Goal: Information Seeking & Learning: Learn about a topic

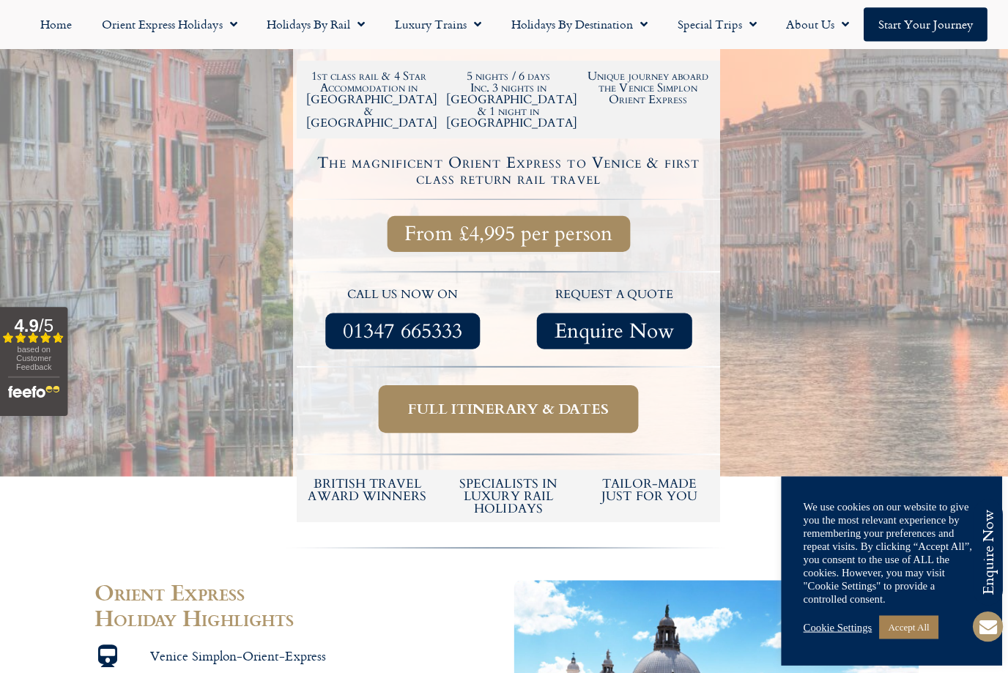
scroll to position [547, 0]
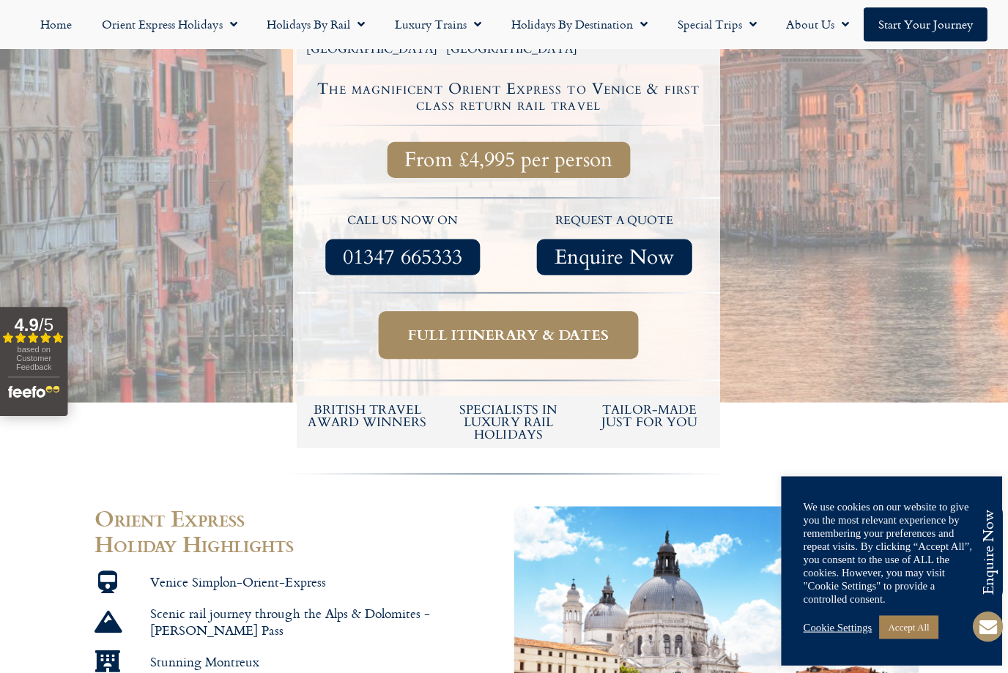
click at [556, 324] on span "Full itinerary & dates" at bounding box center [506, 333] width 200 height 18
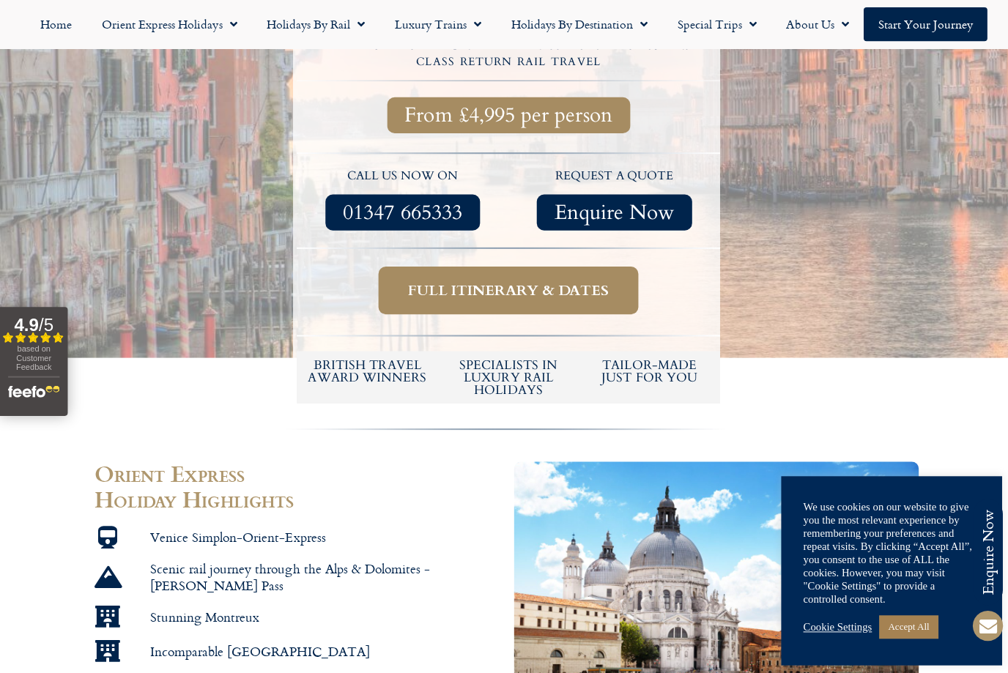
scroll to position [592, 0]
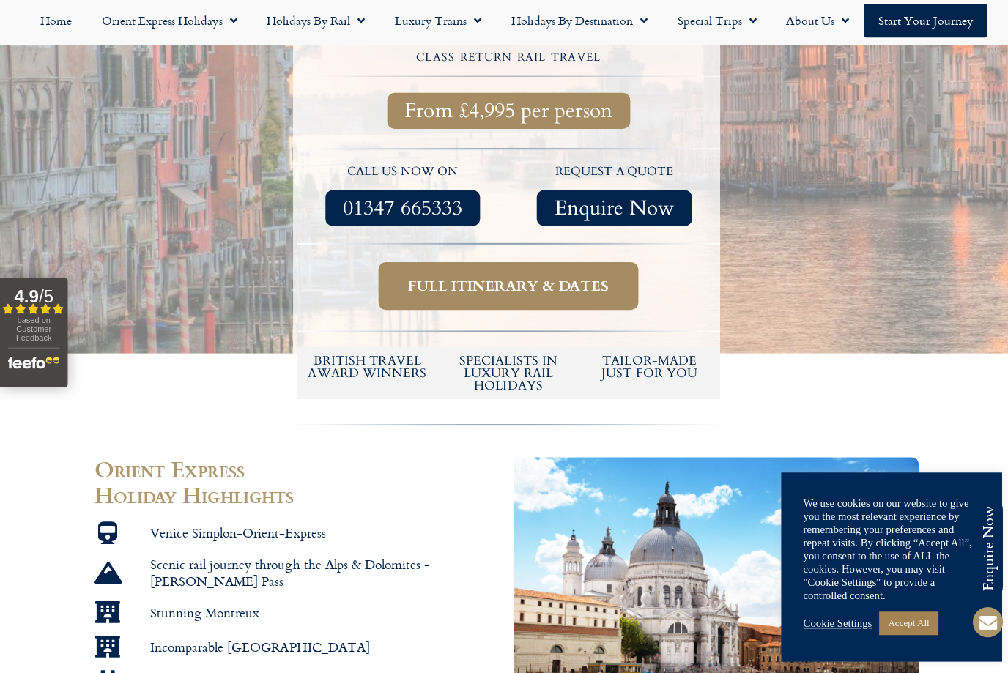
click at [568, 279] on span "Full itinerary & dates" at bounding box center [506, 288] width 200 height 18
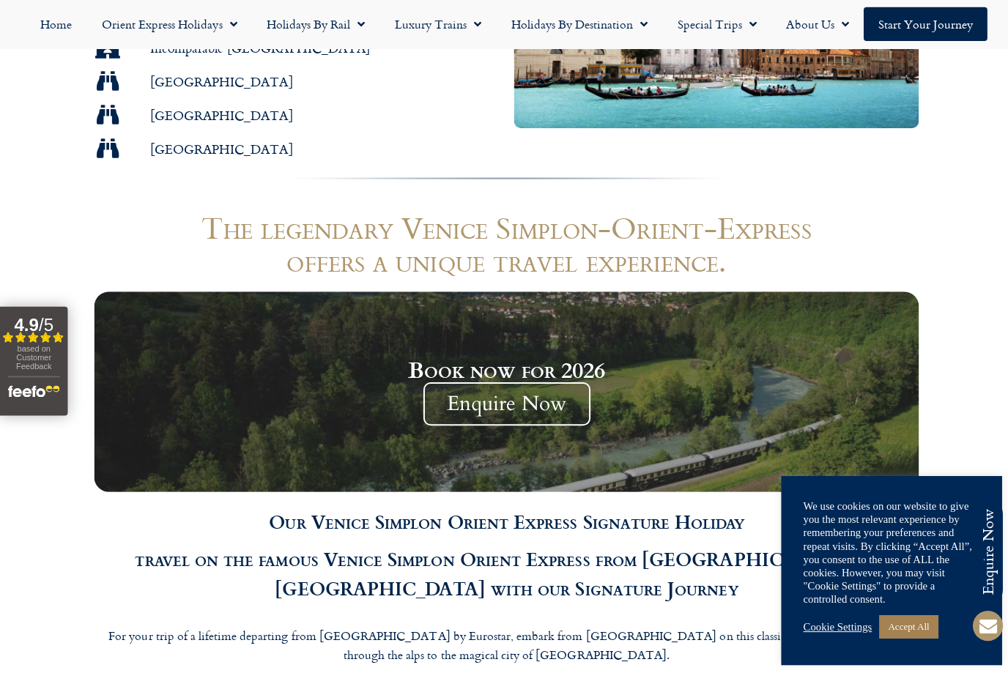
click at [900, 635] on link "Accept All" at bounding box center [903, 623] width 59 height 23
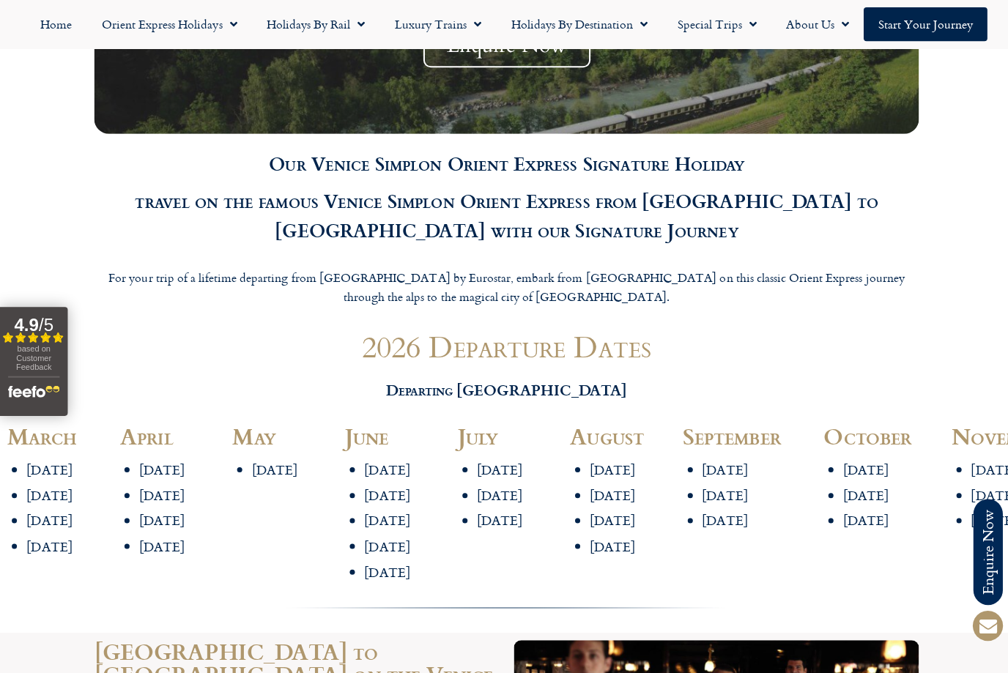
scroll to position [1547, 0]
click at [86, 460] on li "5th March" at bounding box center [65, 468] width 78 height 17
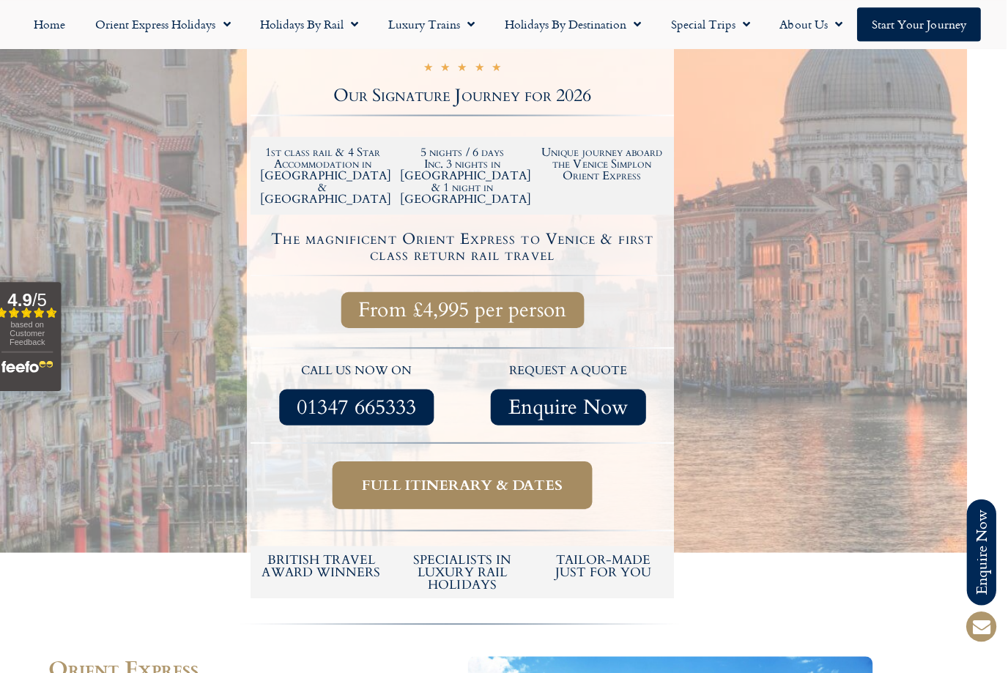
scroll to position [394, 41]
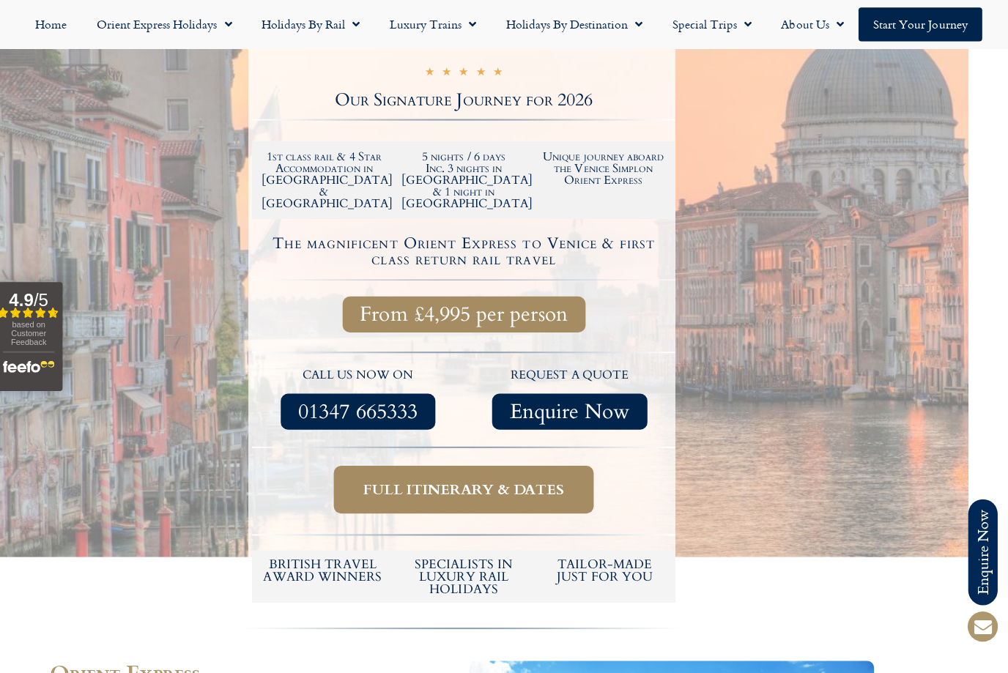
click at [515, 303] on span "From £4,995 per person" at bounding box center [466, 312] width 206 height 18
click at [486, 303] on span "From £4,995 per person" at bounding box center [466, 312] width 206 height 18
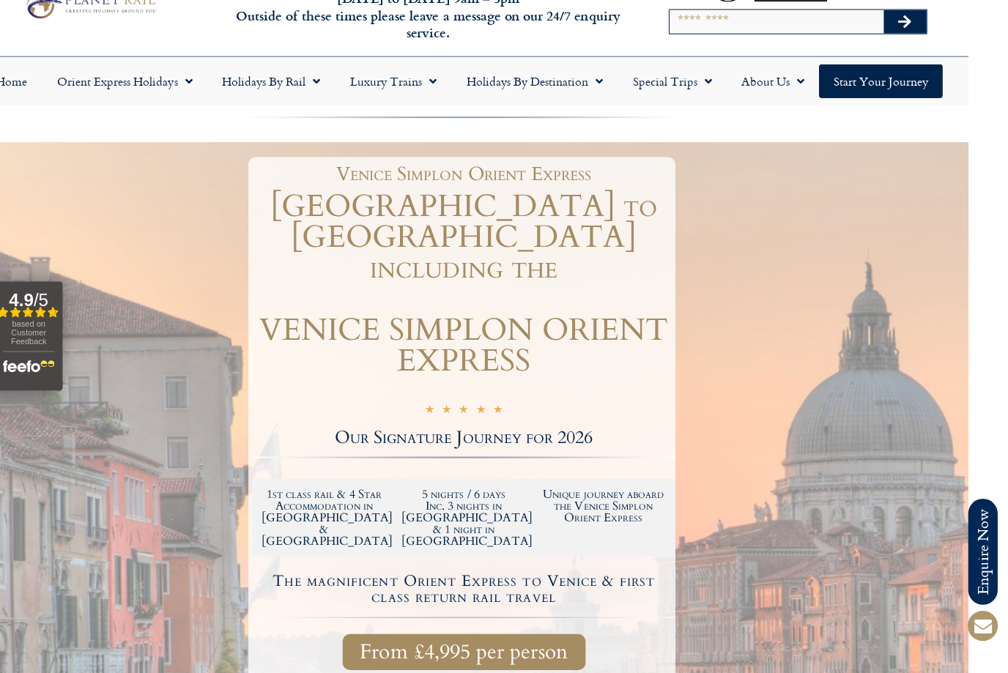
scroll to position [0, 41]
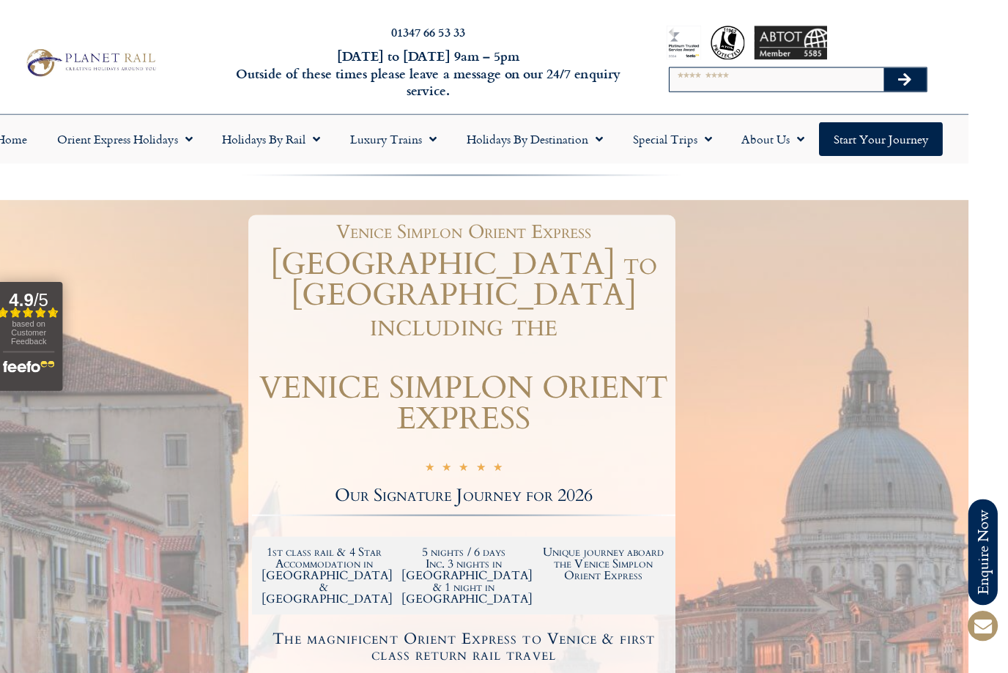
click at [171, 135] on link "Orient Express Holidays" at bounding box center [129, 139] width 164 height 34
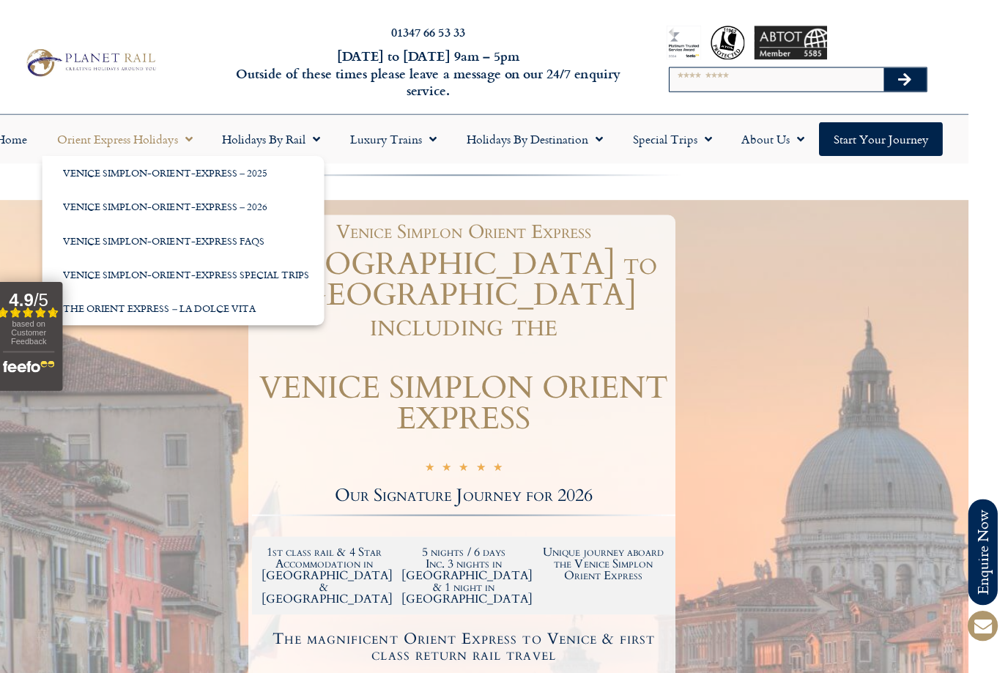
click at [249, 208] on link "Venice Simplon-Orient-Express – 2026" at bounding box center [187, 206] width 280 height 34
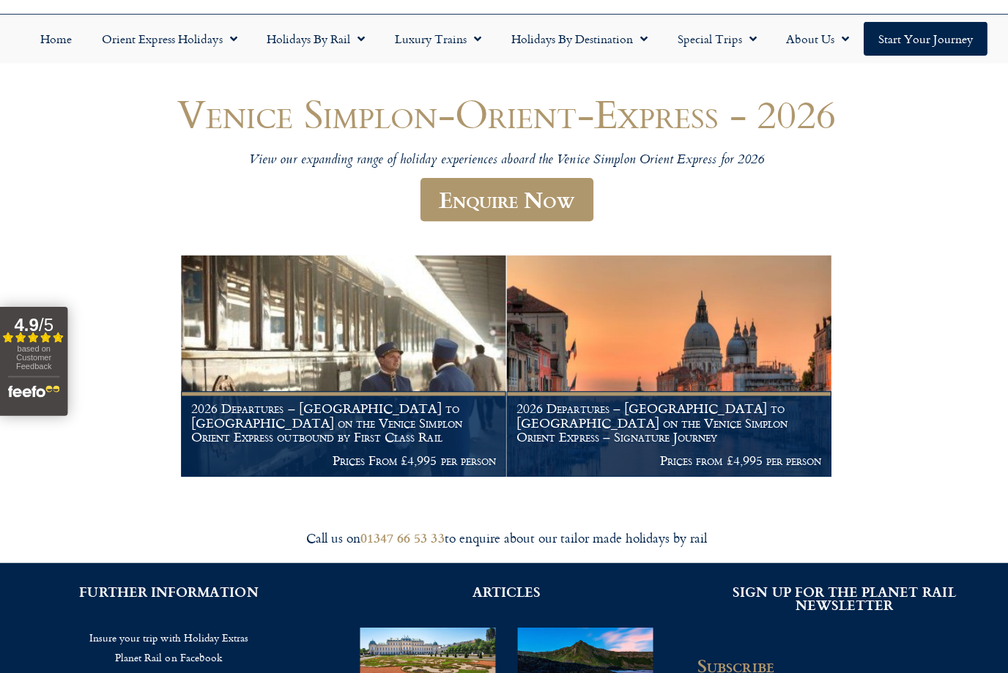
scroll to position [100, 0]
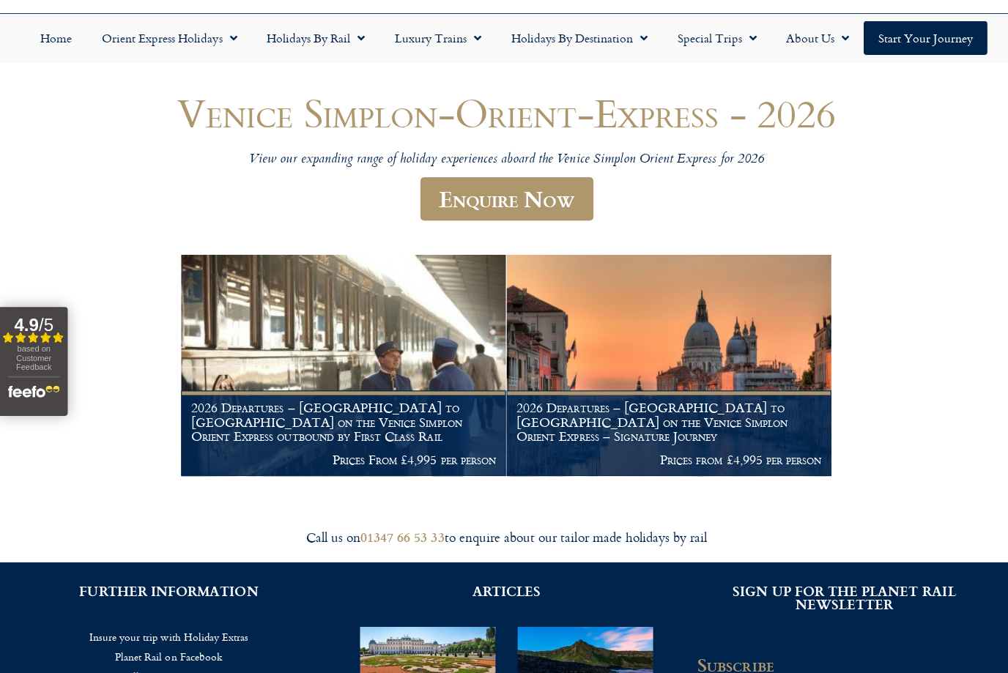
click at [745, 450] on p "Prices from £4,995 per person" at bounding box center [665, 457] width 303 height 15
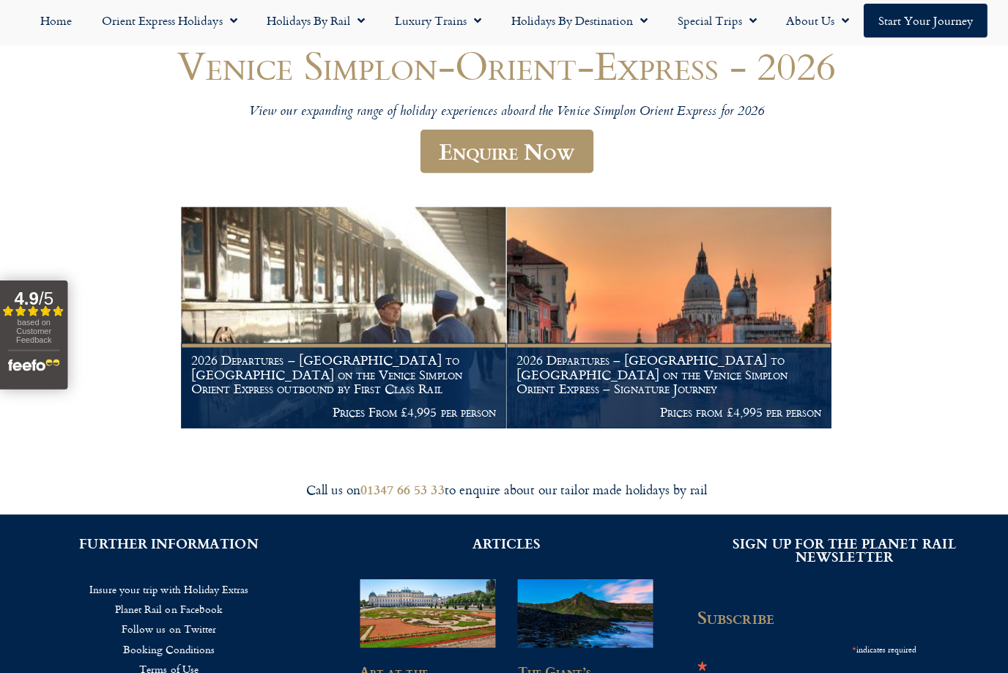
click at [420, 385] on h1 "2026 Departures – Venice to London on the Venice Simplon Orient Express outboun…" at bounding box center [341, 375] width 303 height 43
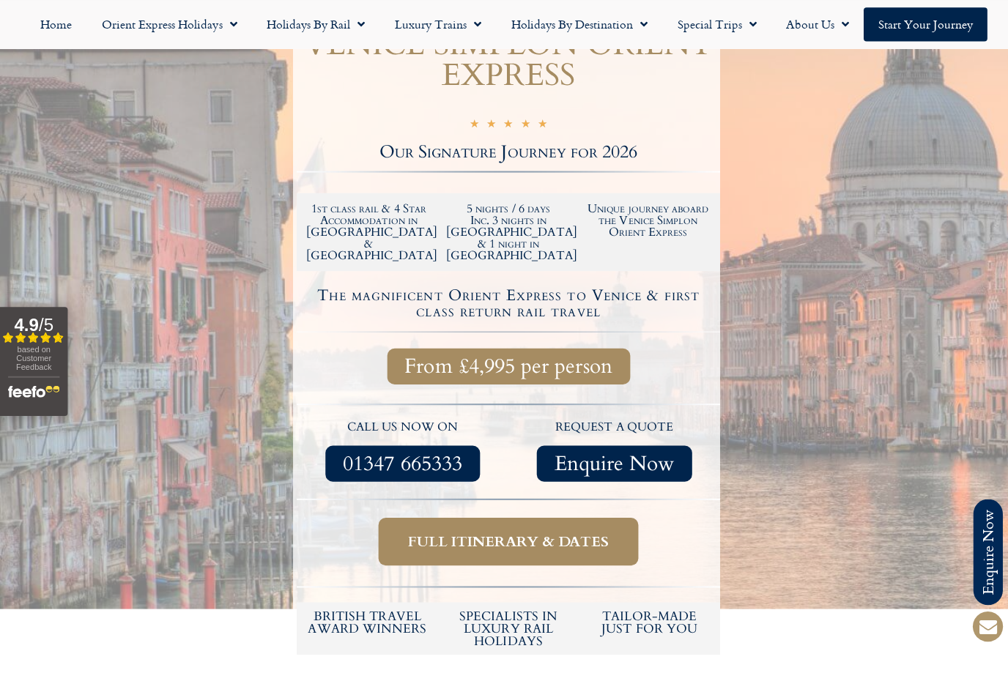
click at [606, 529] on span "Full itinerary & dates" at bounding box center [506, 538] width 200 height 18
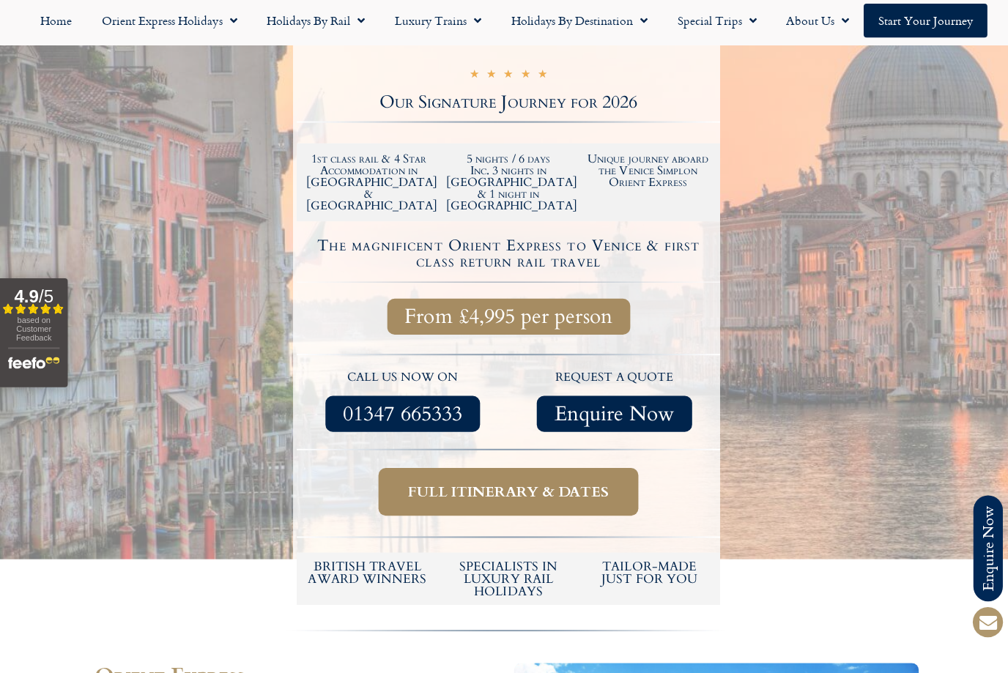
click at [588, 484] on span "Full itinerary & dates" at bounding box center [506, 493] width 200 height 18
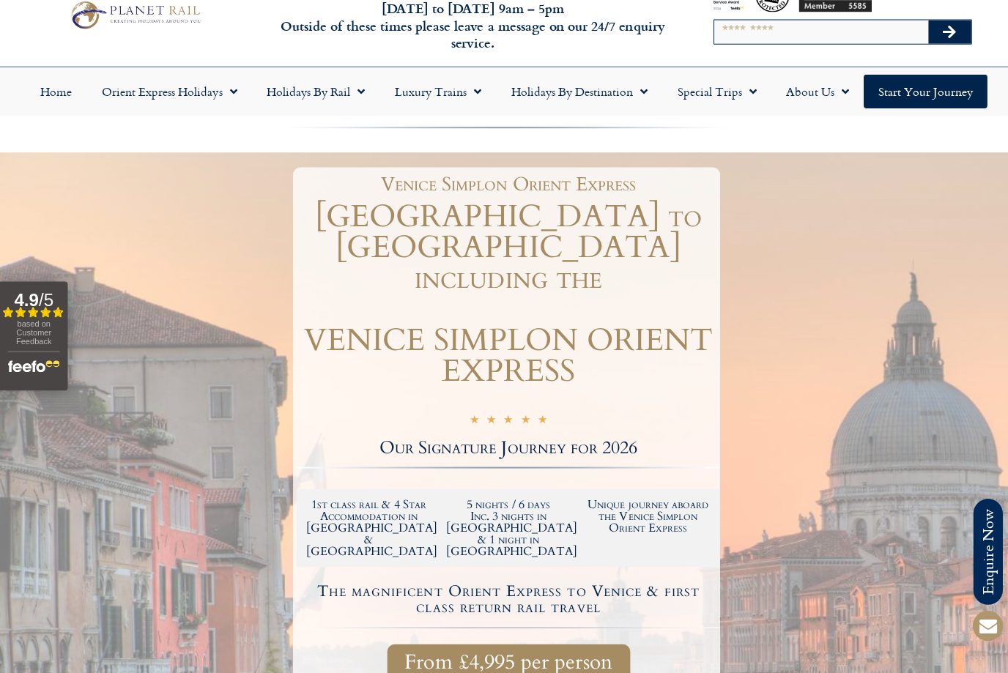
scroll to position [0, 0]
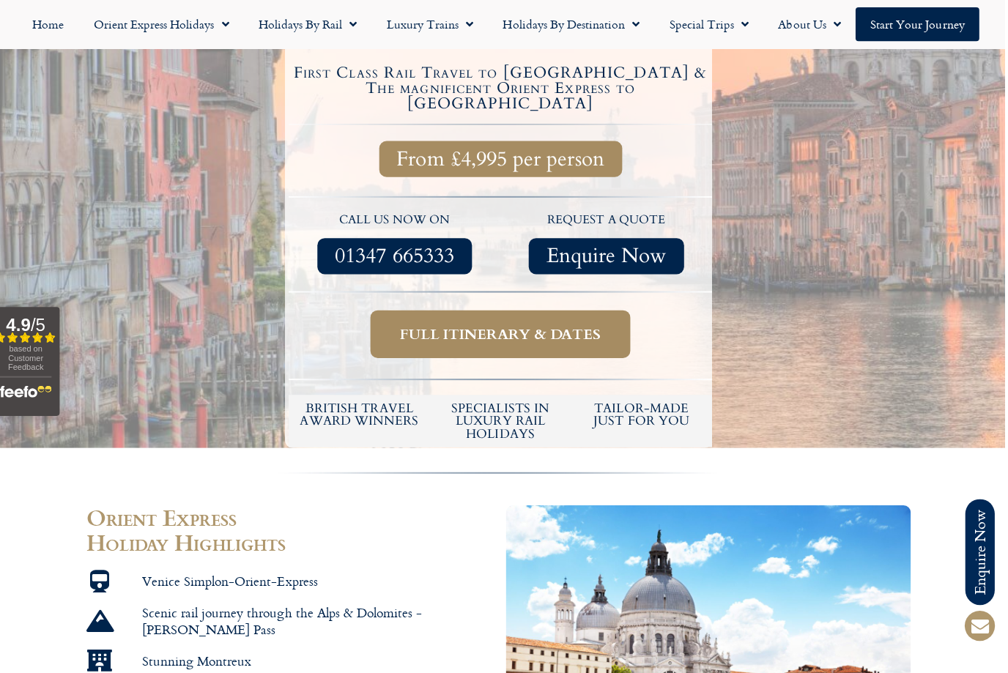
scroll to position [470, 0]
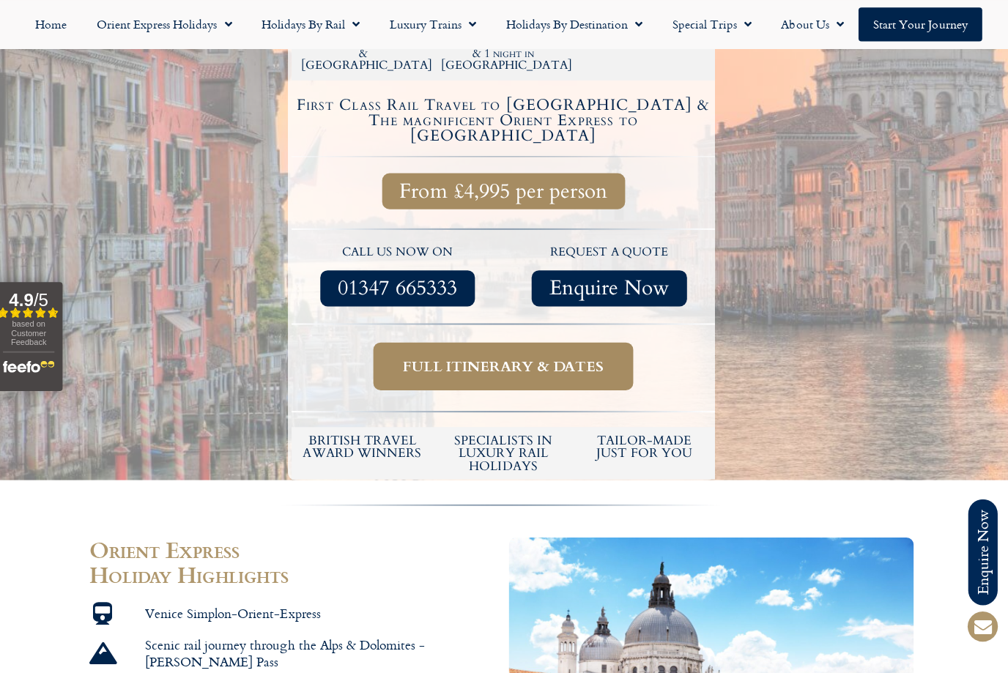
click at [569, 355] on span "Full itinerary & dates" at bounding box center [506, 364] width 200 height 18
click at [540, 355] on span "Full itinerary & dates" at bounding box center [506, 364] width 200 height 18
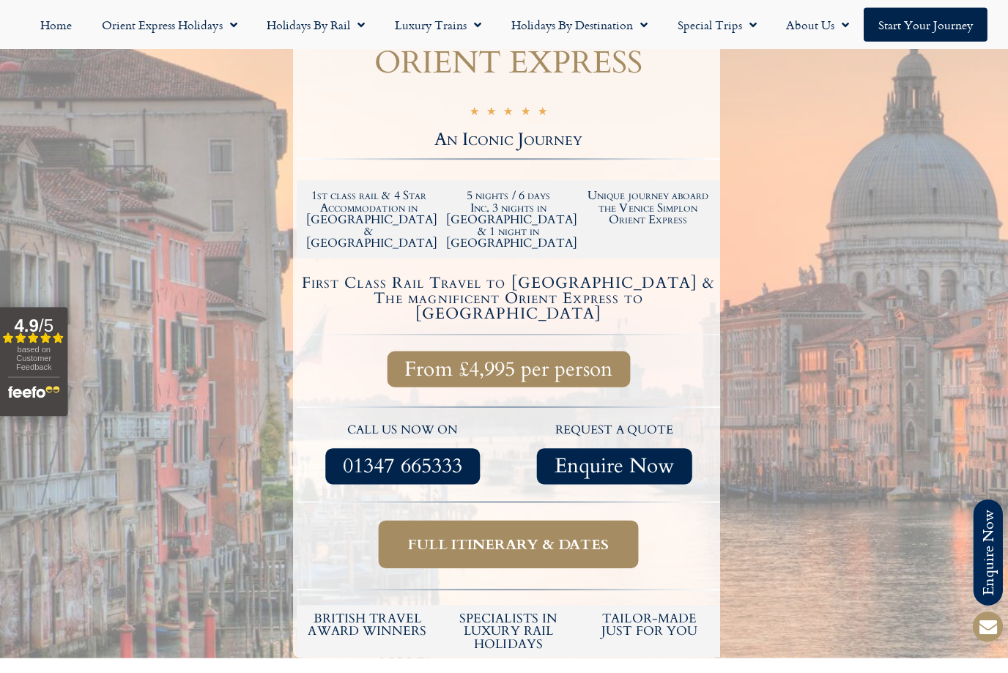
scroll to position [291, 0]
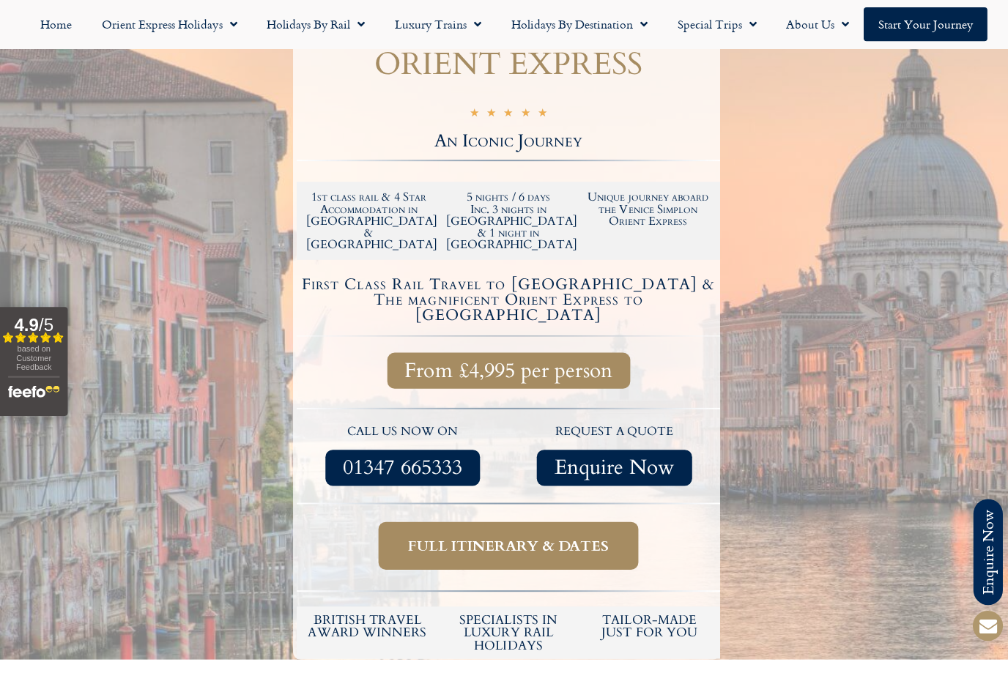
click at [561, 360] on span "From £4,995 per person" at bounding box center [506, 369] width 206 height 18
click at [531, 360] on span "From £4,995 per person" at bounding box center [506, 369] width 206 height 18
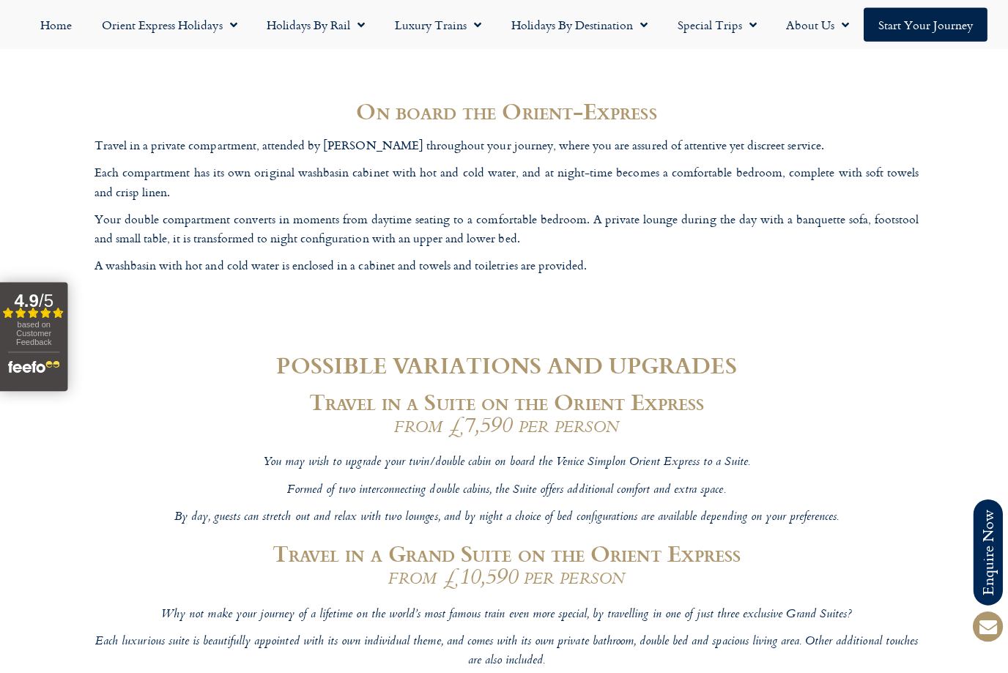
scroll to position [4758, 0]
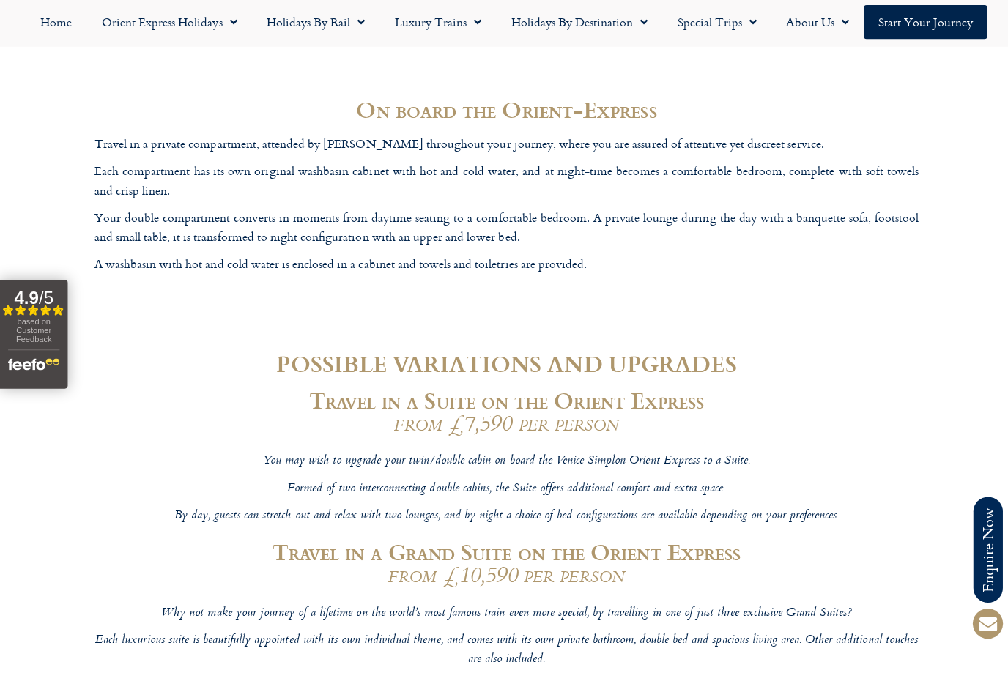
copy p "Hotel Ai Mori d’Oriente"
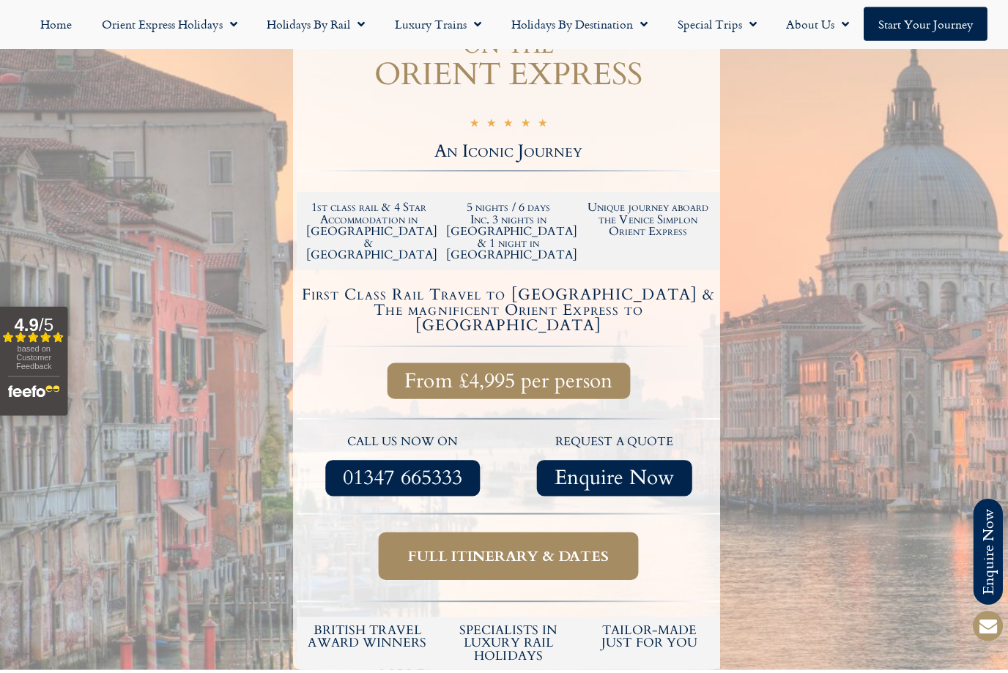
scroll to position [283, 0]
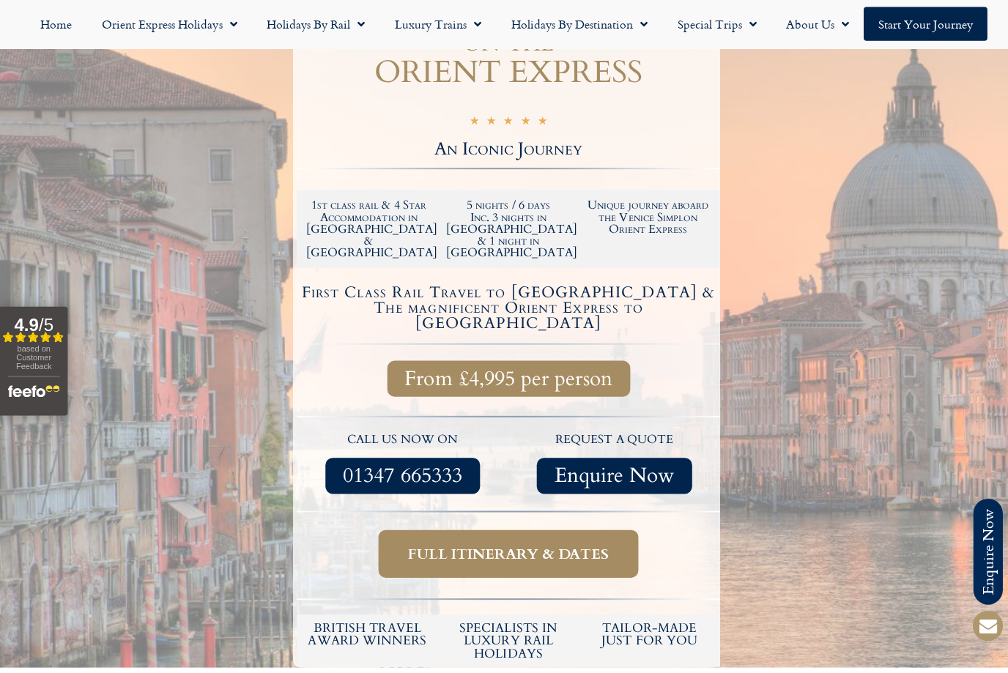
click at [586, 542] on span "Full itinerary & dates" at bounding box center [506, 551] width 200 height 18
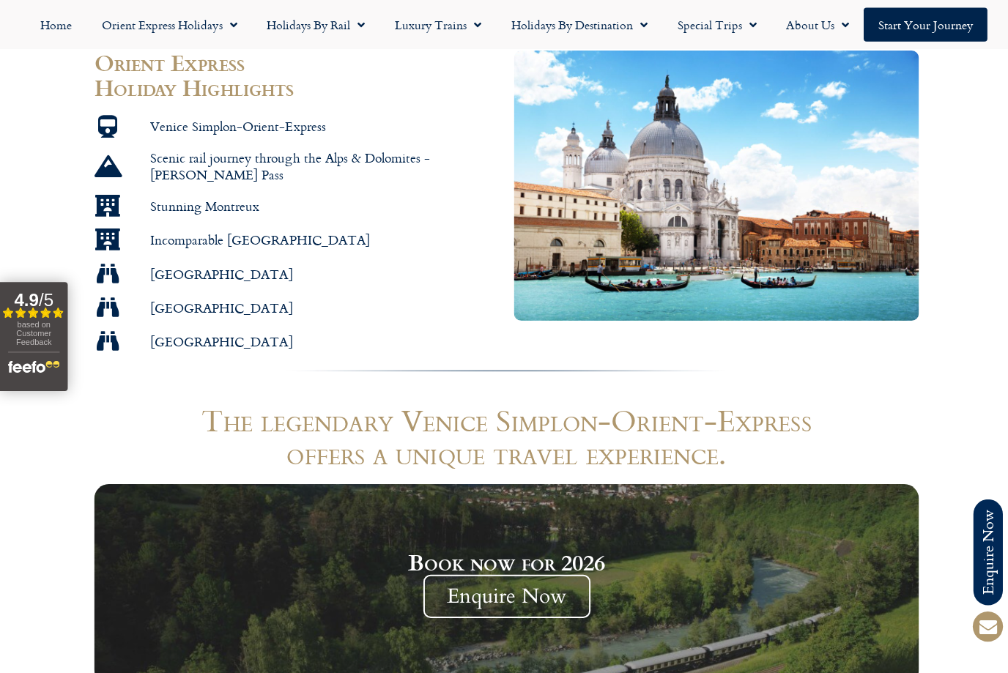
scroll to position [954, 0]
click at [740, 26] on span "Menu" at bounding box center [745, 24] width 15 height 26
